Goal: Find specific page/section: Find specific page/section

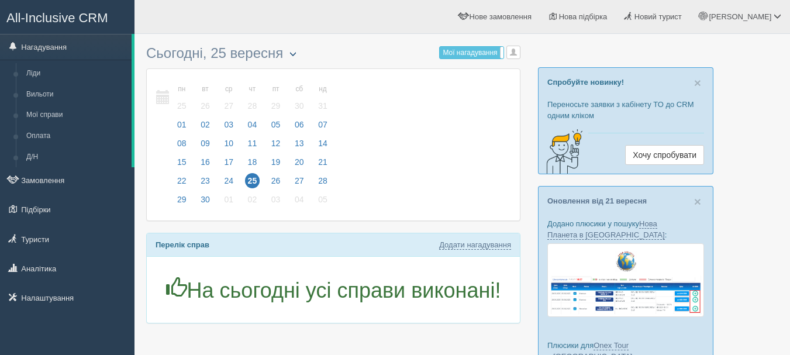
click at [291, 50] on span "button" at bounding box center [293, 53] width 7 height 7
type input "[DATE]"
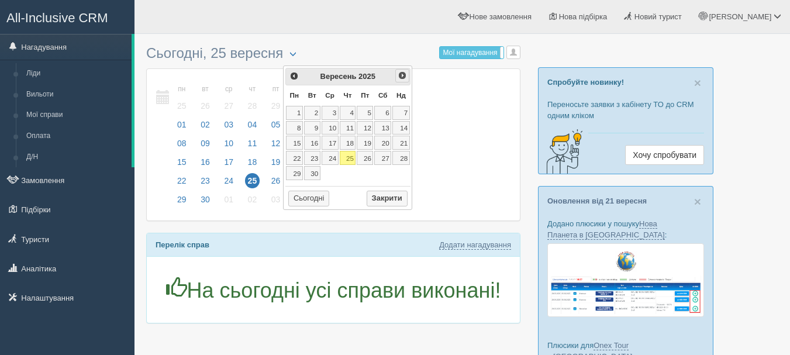
click at [403, 78] on span "Наст>" at bounding box center [402, 75] width 9 height 9
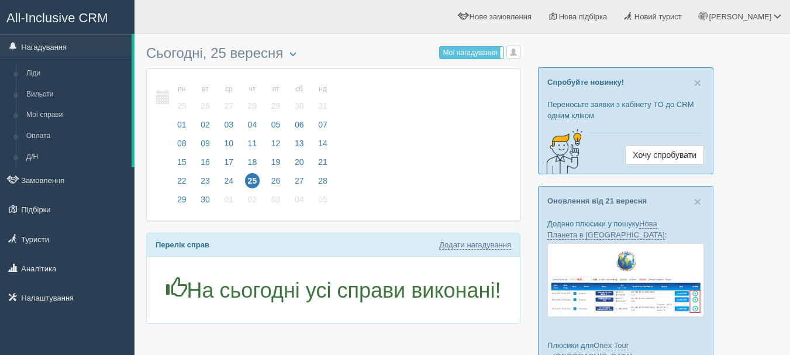
click at [436, 138] on div "пн 22 вт 23 ср 24 чт 25 пт 26 сб 27 нд 28 пн 25 вт 26 ср 27" at bounding box center [333, 145] width 373 height 152
